Goal: Check status: Check status

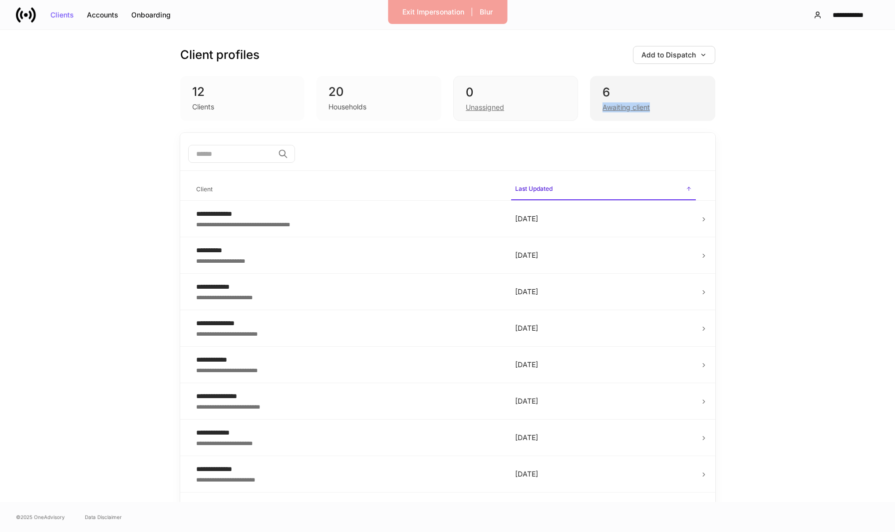
drag, startPoint x: 602, startPoint y: 103, endPoint x: 592, endPoint y: 116, distance: 16.1
click at [592, 116] on div "6 Awaiting client" at bounding box center [652, 98] width 125 height 45
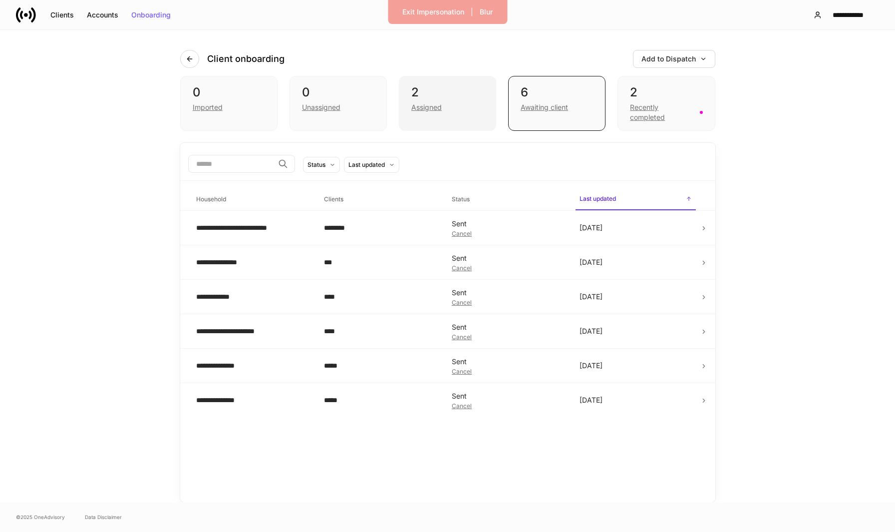
click at [422, 112] on div "Assigned" at bounding box center [426, 107] width 30 height 10
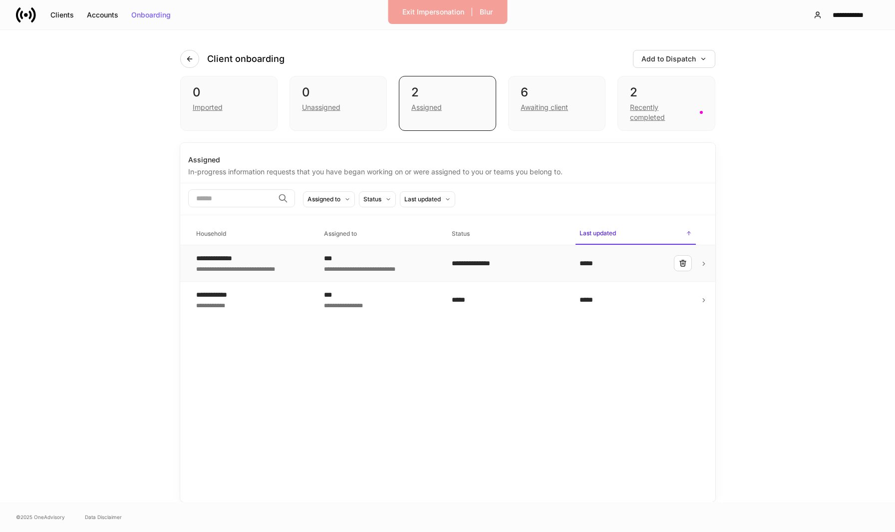
click at [310, 262] on td "**********" at bounding box center [252, 263] width 128 height 36
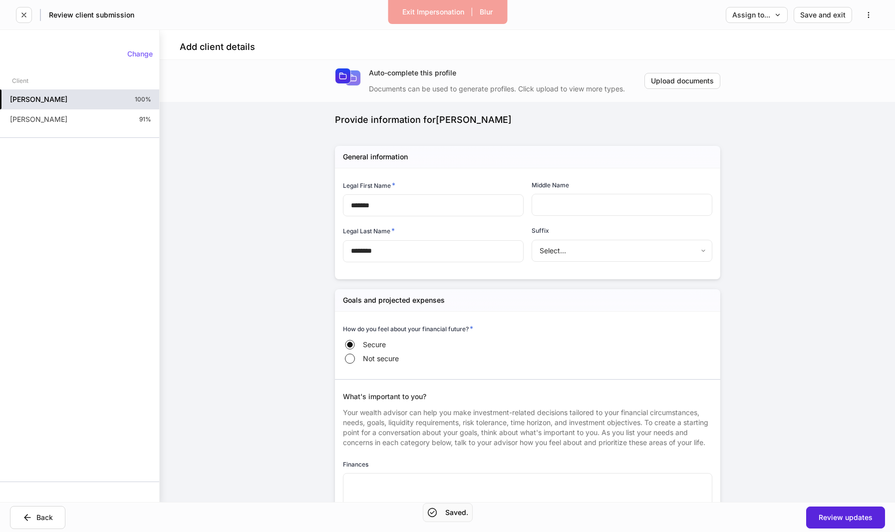
click at [98, 102] on div "Jessica Manzione 100%" at bounding box center [79, 99] width 159 height 20
click at [100, 115] on div "Paul Whitehead 91%" at bounding box center [79, 119] width 159 height 20
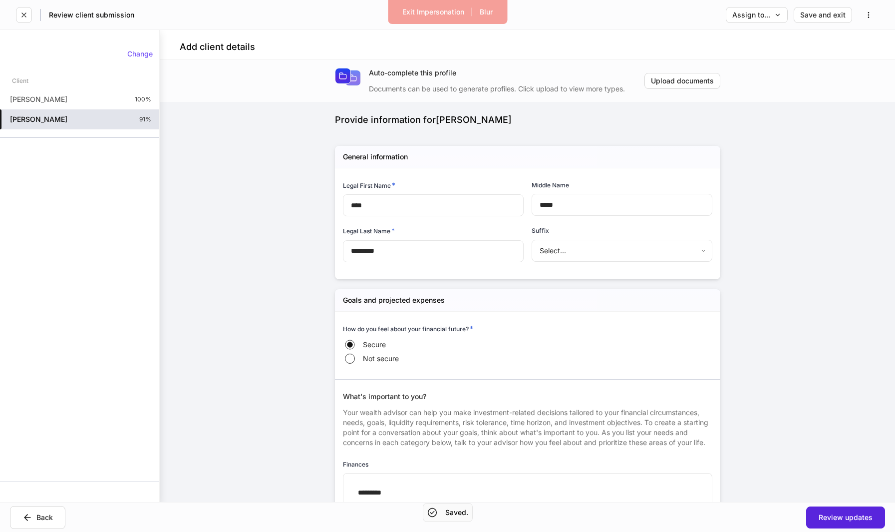
type input "*****"
type input "*"
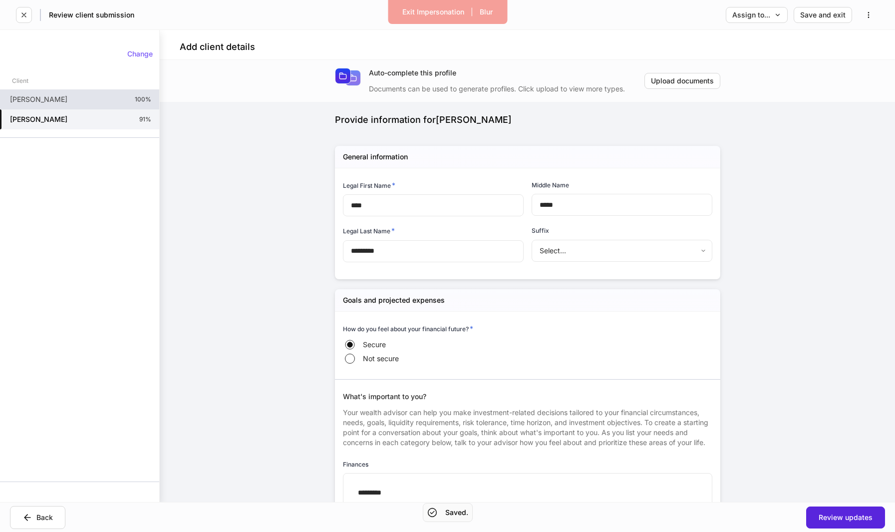
click at [104, 104] on div "Jessica Manzione 100%" at bounding box center [79, 99] width 159 height 20
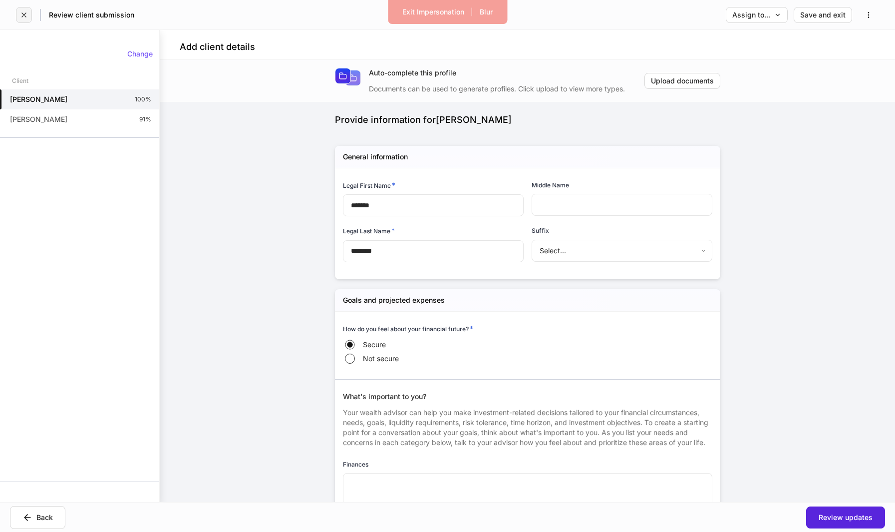
drag, startPoint x: 21, startPoint y: 17, endPoint x: 128, endPoint y: 14, distance: 106.9
click at [128, 14] on div "Review client submission" at bounding box center [75, 15] width 118 height 16
drag, startPoint x: 441, startPoint y: 6, endPoint x: 442, endPoint y: 39, distance: 32.5
click at [442, 39] on div "Exit Impersonation | Blur Review client submission Assign to... Save and exit A…" at bounding box center [447, 266] width 895 height 532
click at [868, 12] on icon "button" at bounding box center [869, 15] width 8 height 8
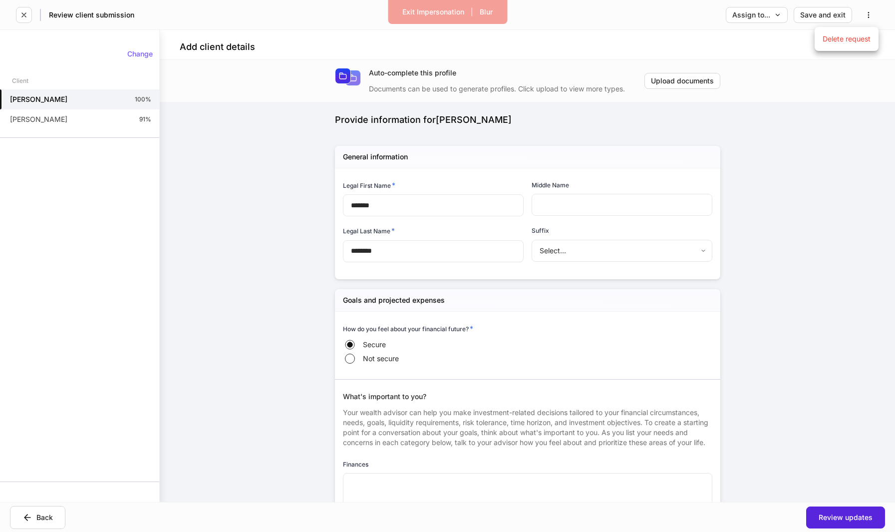
click at [718, 48] on div at bounding box center [447, 266] width 895 height 532
click at [404, 8] on div "Exit Impersonation" at bounding box center [433, 11] width 62 height 7
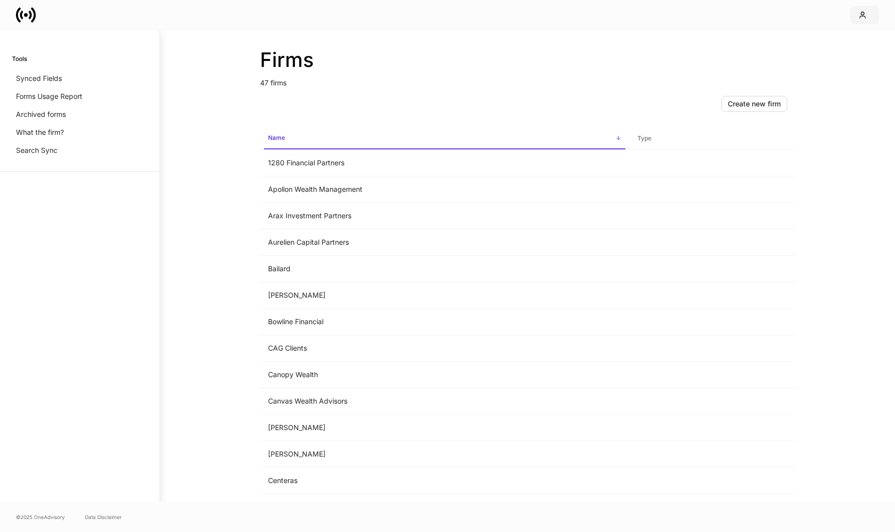
click at [856, 22] on button "button" at bounding box center [864, 15] width 29 height 18
click at [637, 86] on div at bounding box center [447, 266] width 895 height 532
click at [316, 351] on td "CAG Clients" at bounding box center [444, 348] width 369 height 26
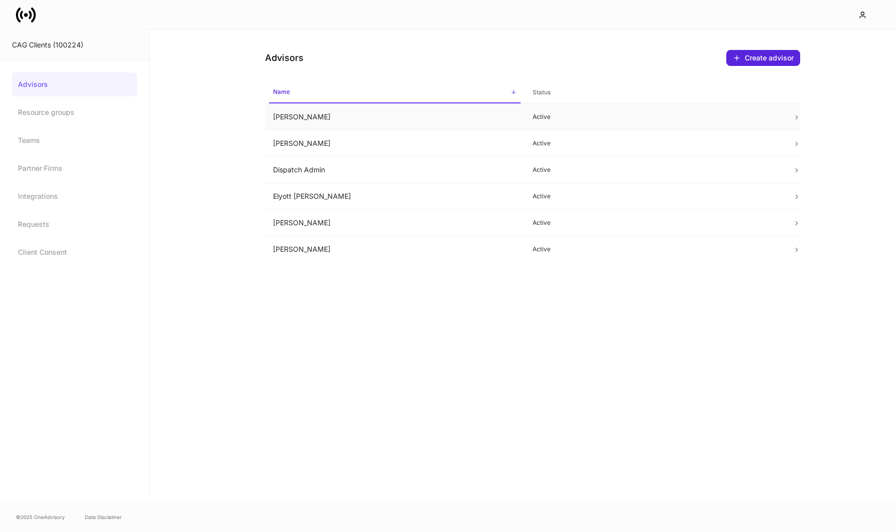
click at [366, 119] on td "Chris Csenge" at bounding box center [395, 117] width 260 height 26
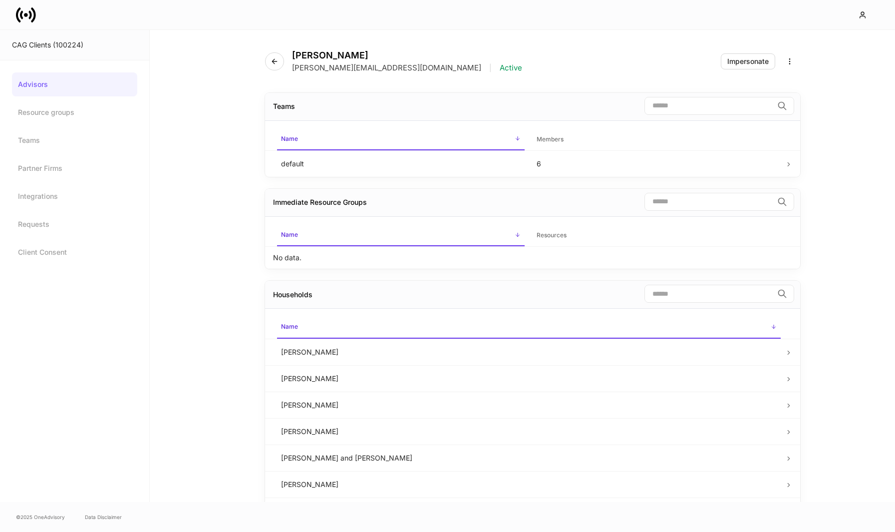
scroll to position [63, 0]
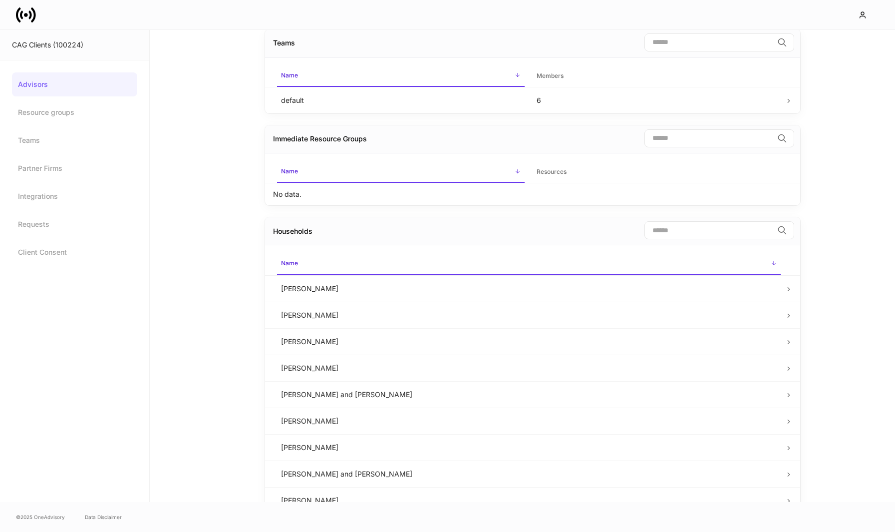
click at [398, 319] on td "Chris Csenge" at bounding box center [529, 315] width 512 height 26
click at [794, 288] on td at bounding box center [792, 288] width 15 height 26
click at [790, 288] on icon at bounding box center [788, 289] width 7 height 7
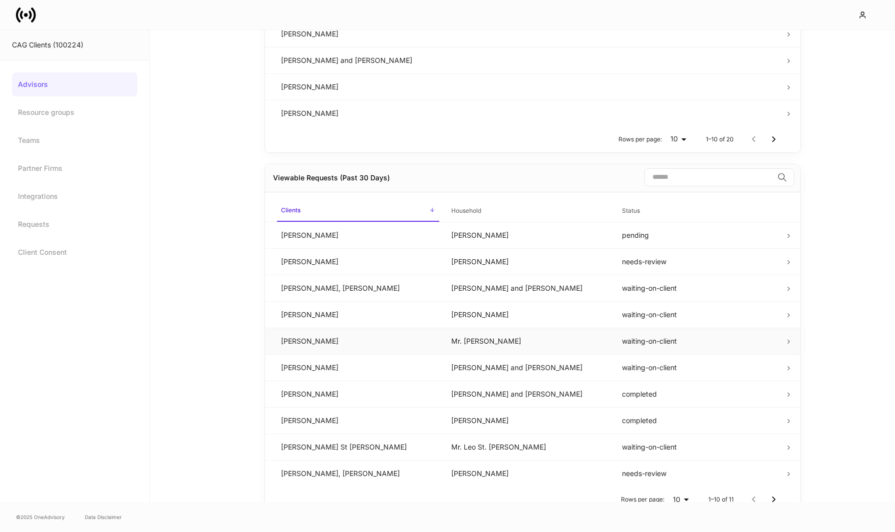
scroll to position [510, 0]
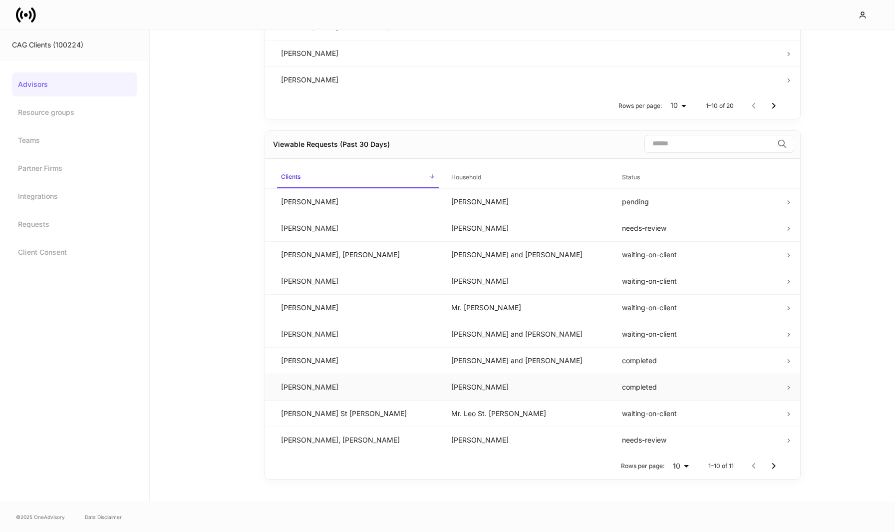
click at [437, 388] on td "Kelly Ryan" at bounding box center [358, 386] width 171 height 26
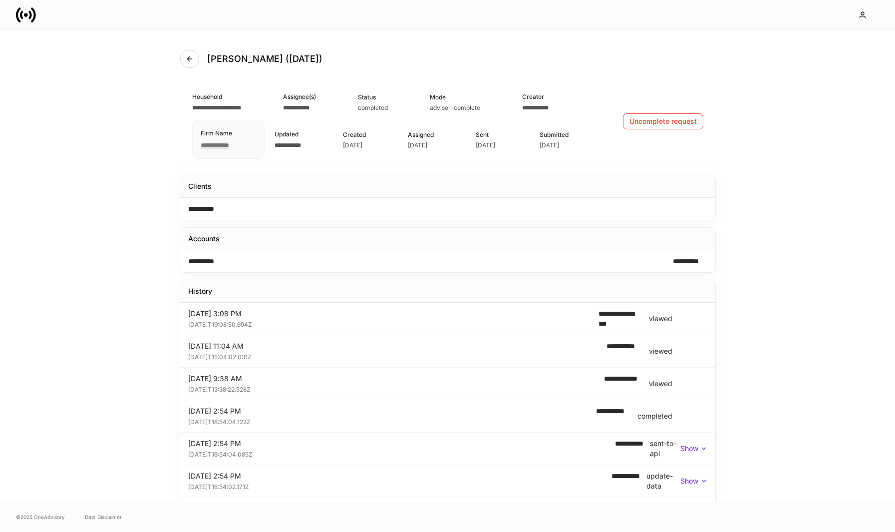
click at [186, 58] on icon "button" at bounding box center [190, 59] width 8 height 8
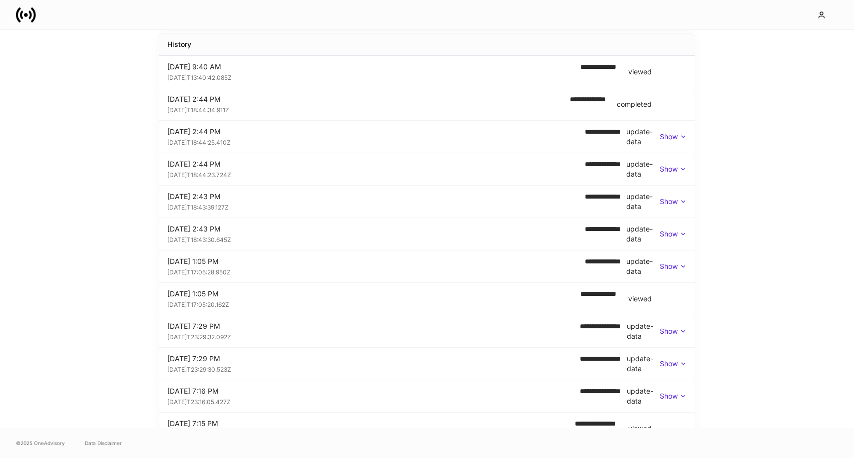
scroll to position [252, 0]
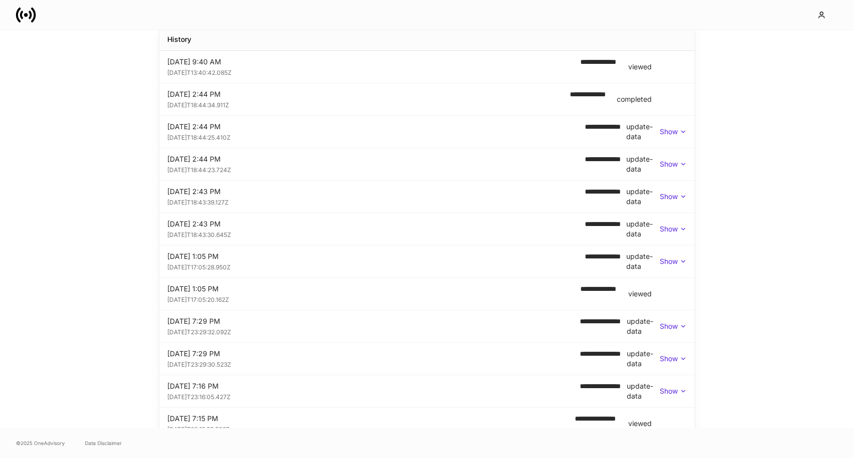
click at [676, 129] on p "Show" at bounding box center [669, 132] width 18 height 10
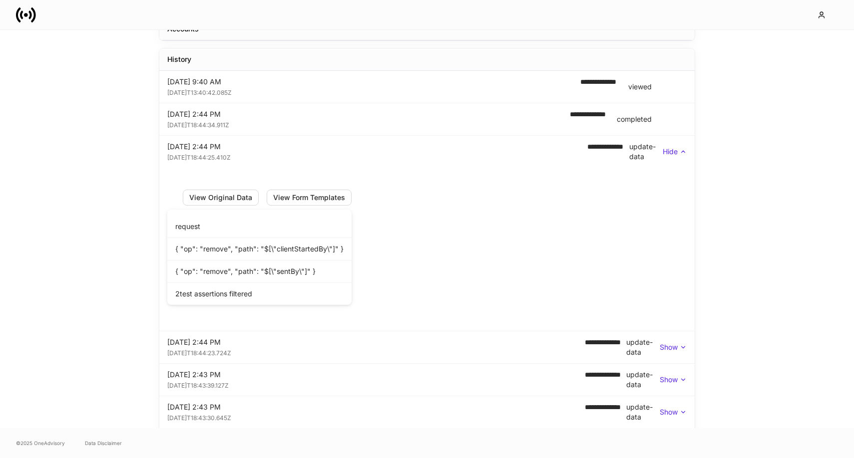
scroll to position [231, 0]
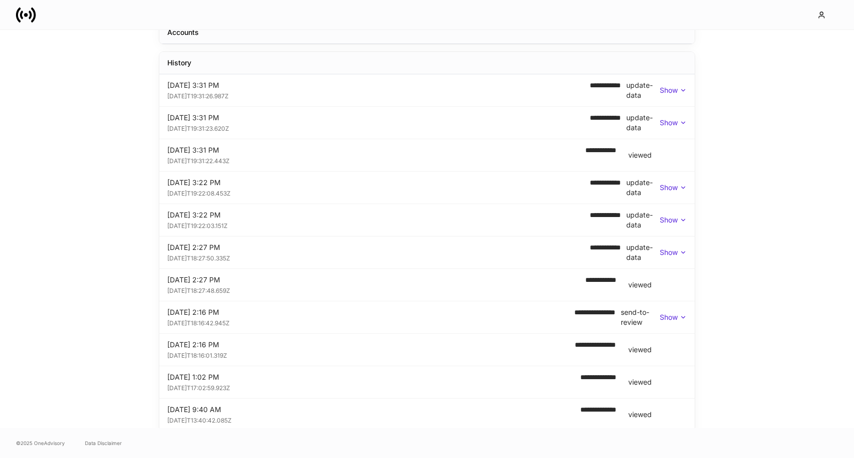
scroll to position [232, 0]
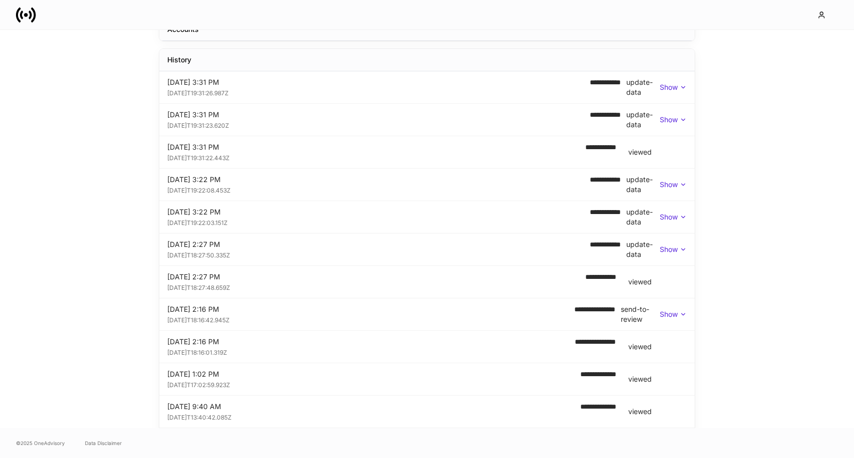
click at [674, 175] on div "**********" at bounding box center [426, 185] width 519 height 20
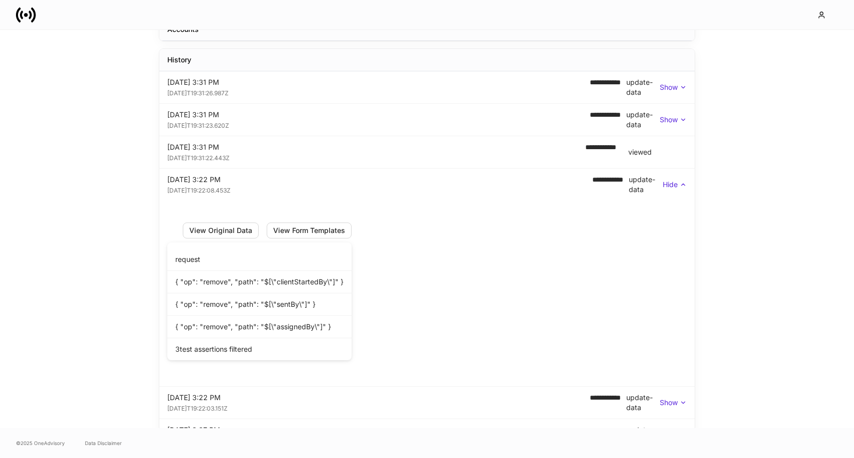
click at [671, 182] on p "Hide" at bounding box center [670, 185] width 15 height 10
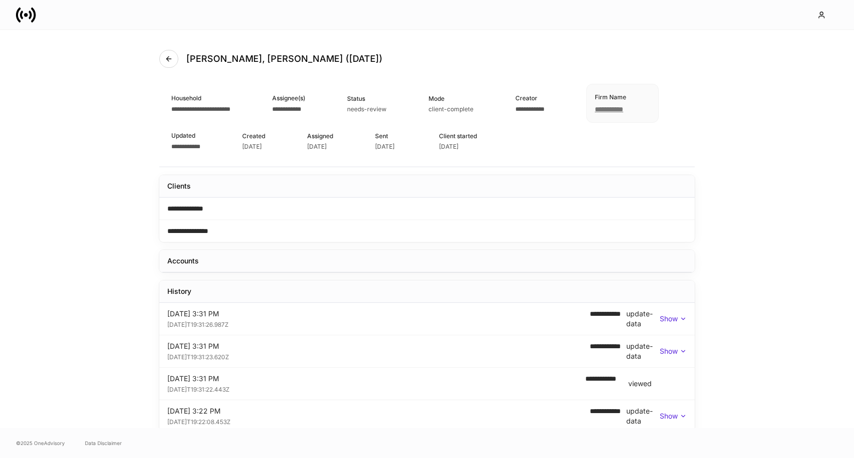
scroll to position [0, 0]
drag, startPoint x: 188, startPoint y: 56, endPoint x: 246, endPoint y: 71, distance: 59.8
click at [246, 71] on div "[PERSON_NAME], [PERSON_NAME] ([DATE])" at bounding box center [426, 53] width 535 height 46
click at [331, 33] on div "[PERSON_NAME], [PERSON_NAME] ([DATE])" at bounding box center [426, 53] width 535 height 46
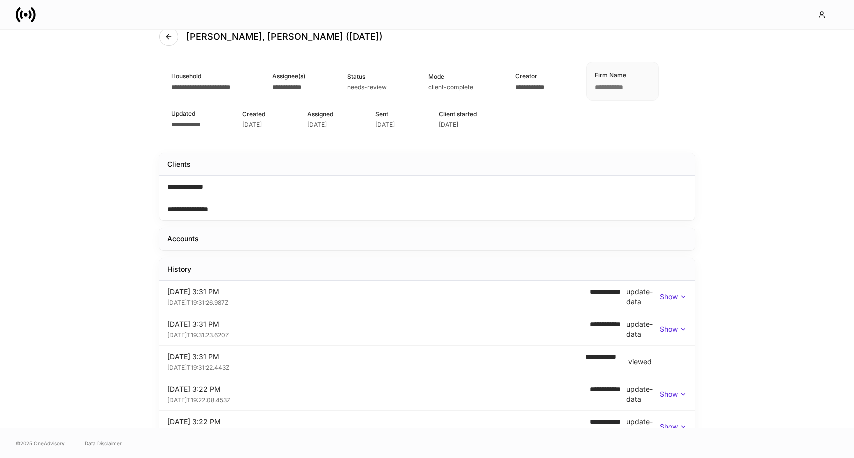
scroll to position [22, 0]
